Goal: Find specific page/section: Find specific page/section

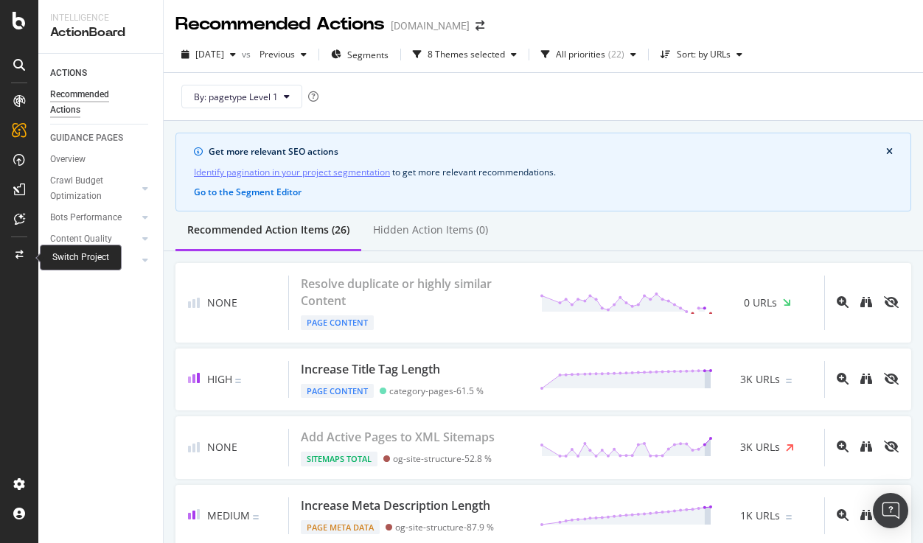
scroll to position [1760, 0]
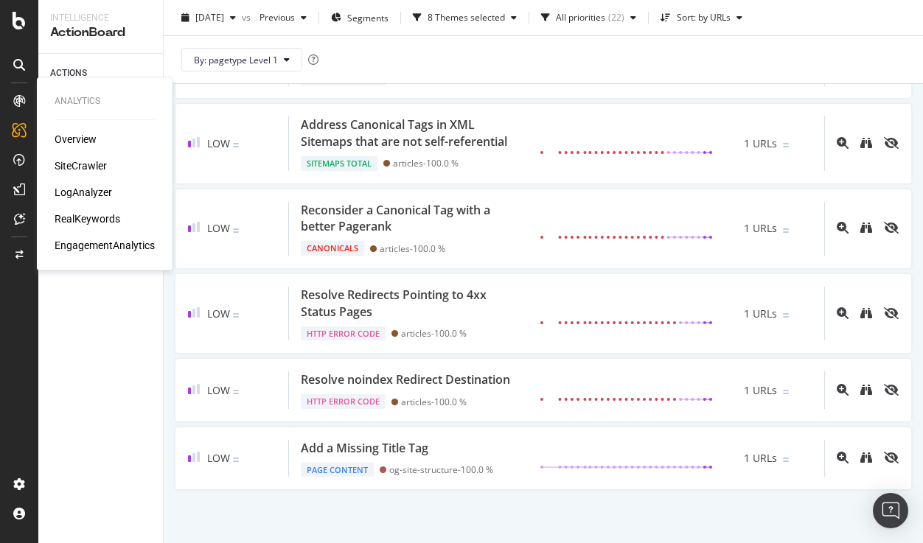
click at [72, 189] on div "LogAnalyzer" at bounding box center [83, 192] width 57 height 15
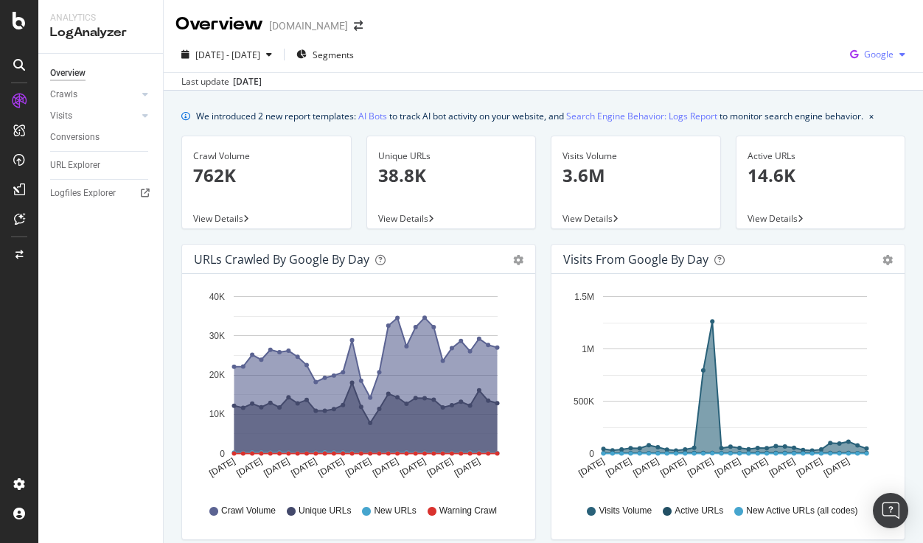
click at [883, 49] on span "Google" at bounding box center [878, 54] width 29 height 13
click at [834, 134] on icon at bounding box center [836, 138] width 9 height 9
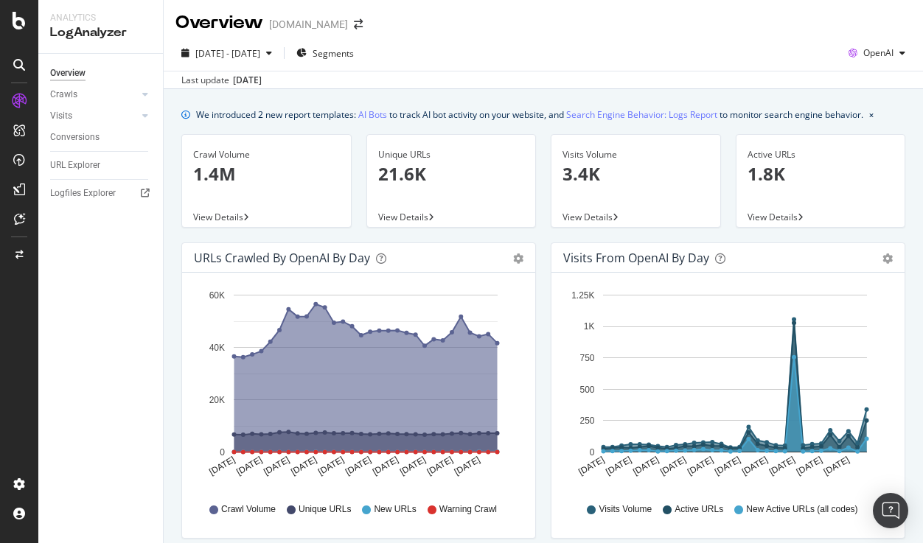
scroll to position [3, 0]
